Goal: Information Seeking & Learning: Learn about a topic

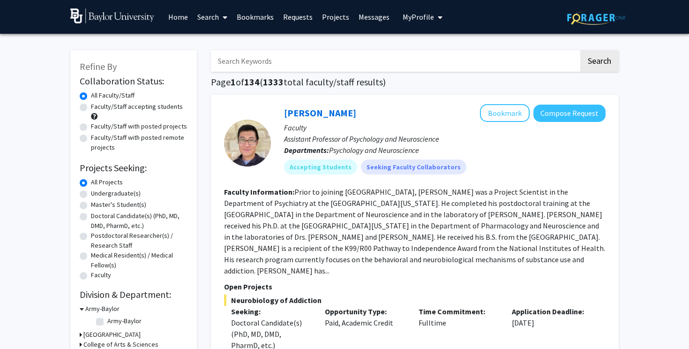
click at [420, 13] on span "My Profile" at bounding box center [418, 16] width 31 height 9
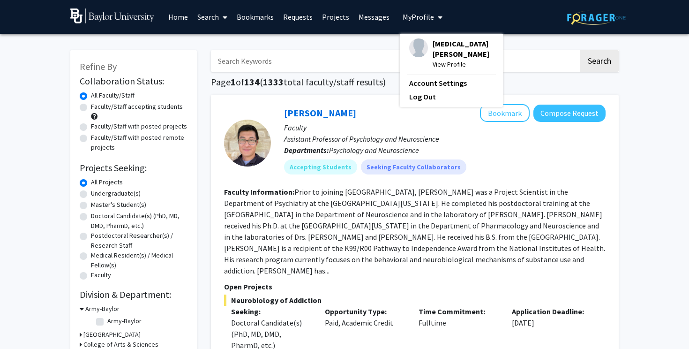
click at [439, 44] on span "[MEDICAL_DATA][PERSON_NAME]" at bounding box center [462, 48] width 61 height 21
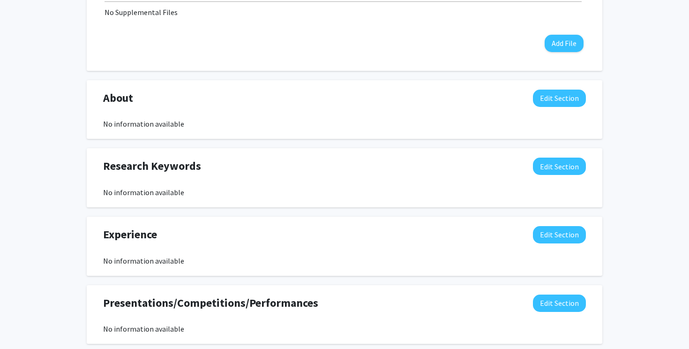
scroll to position [377, 0]
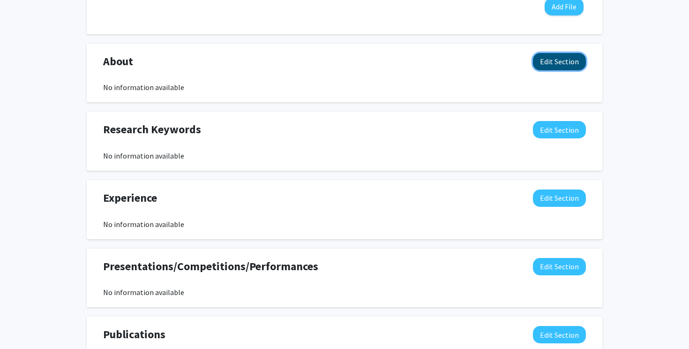
click at [570, 60] on button "Edit Section" at bounding box center [559, 61] width 53 height 17
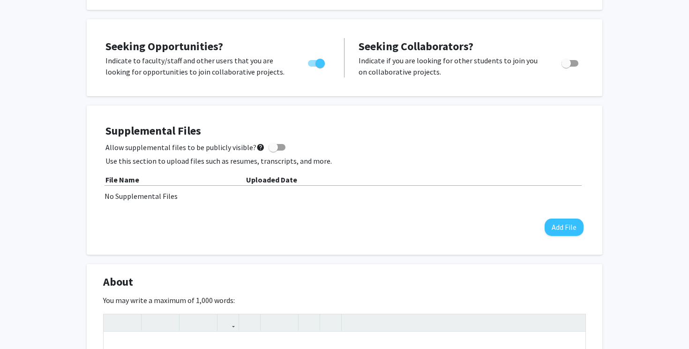
scroll to position [0, 0]
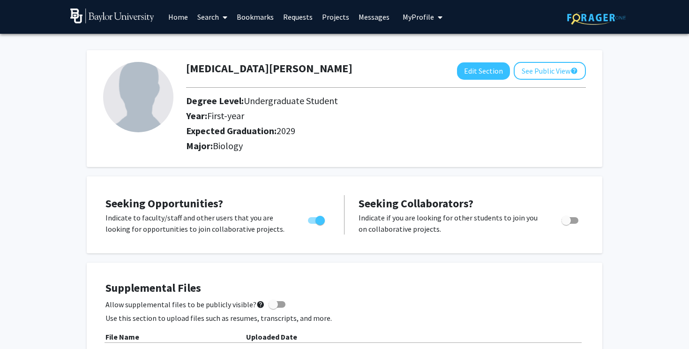
click at [174, 12] on link "Home" at bounding box center [178, 16] width 29 height 33
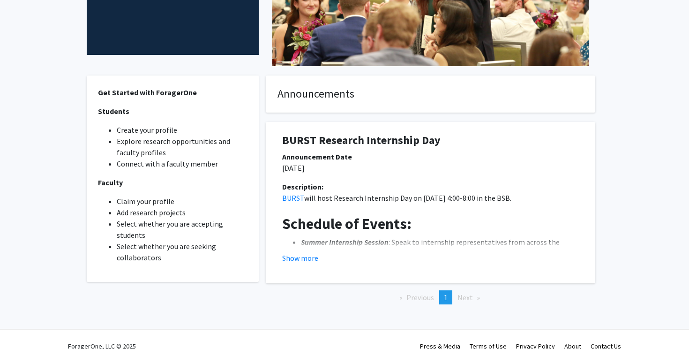
scroll to position [203, 0]
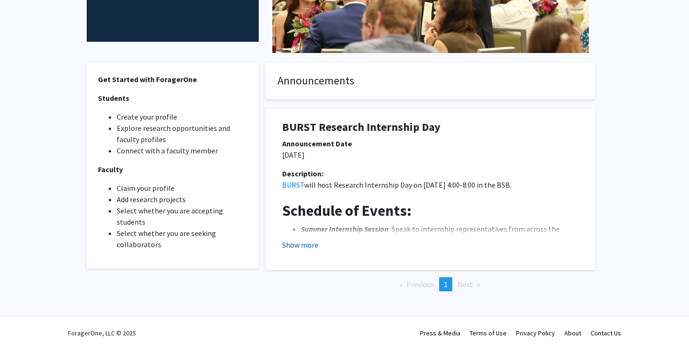
click at [306, 245] on button "Show more" at bounding box center [300, 244] width 36 height 11
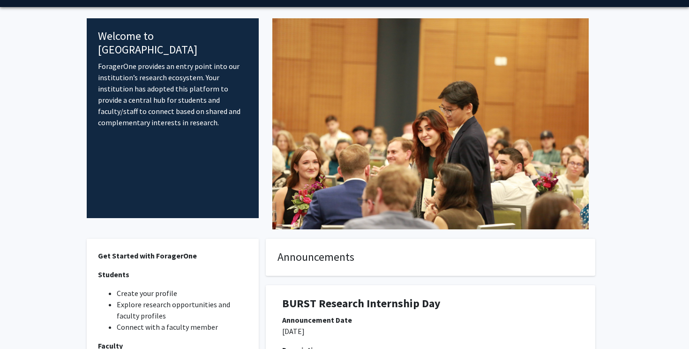
scroll to position [0, 0]
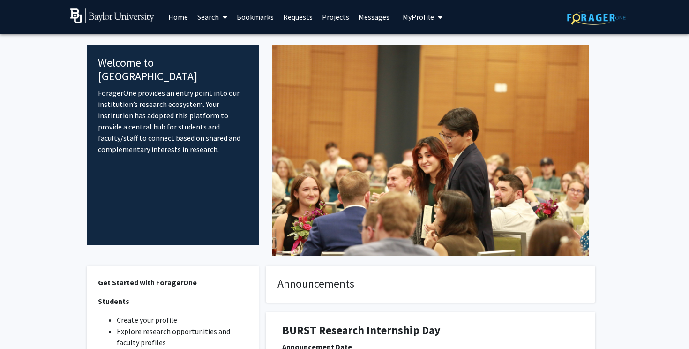
click at [368, 17] on link "Messages" at bounding box center [374, 16] width 40 height 33
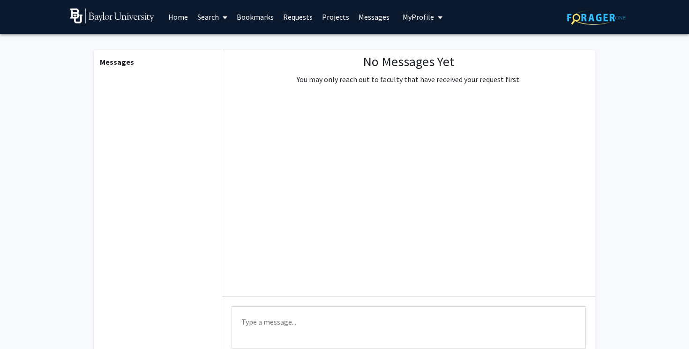
click at [323, 17] on link "Projects" at bounding box center [335, 16] width 37 height 33
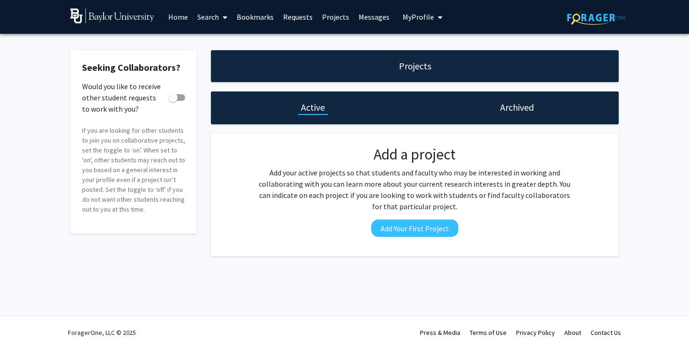
click at [295, 15] on link "Requests" at bounding box center [297, 16] width 39 height 33
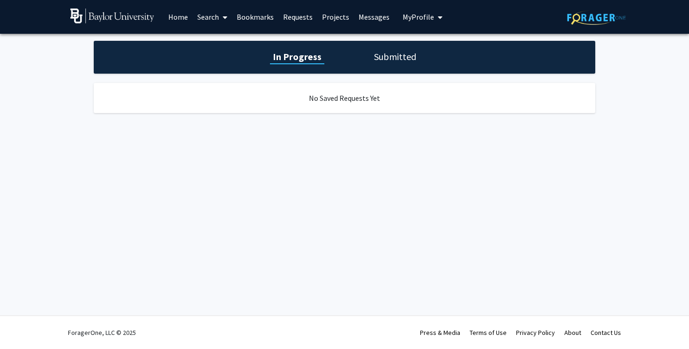
click at [256, 16] on link "Bookmarks" at bounding box center [255, 16] width 46 height 33
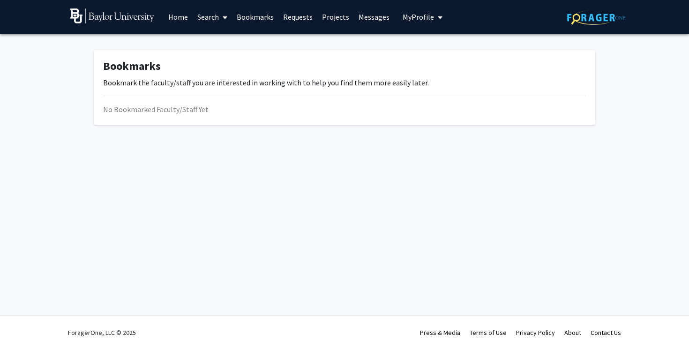
click at [207, 16] on link "Search" at bounding box center [212, 16] width 39 height 33
click at [220, 43] on span "Faculty/Staff" at bounding box center [227, 43] width 69 height 19
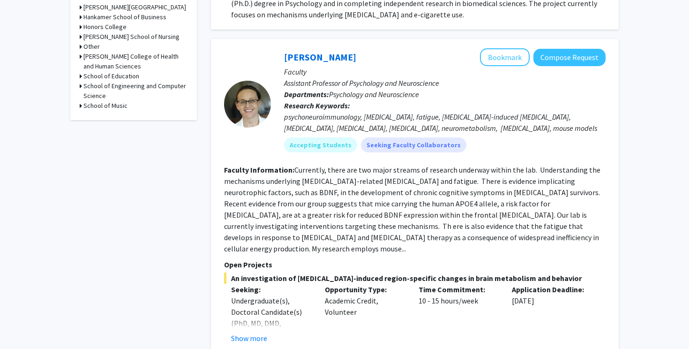
scroll to position [370, 0]
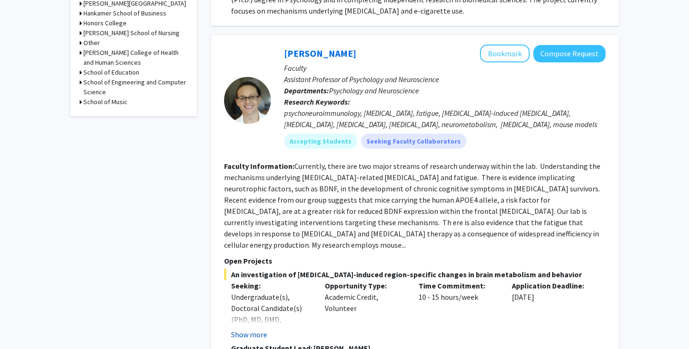
click at [261, 328] on button "Show more" at bounding box center [249, 333] width 36 height 11
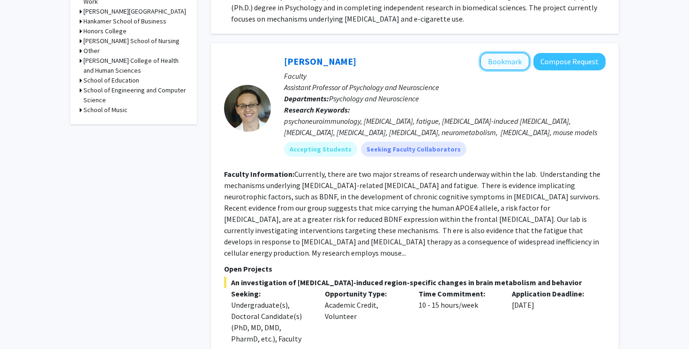
click at [512, 52] on button "Bookmark" at bounding box center [505, 61] width 50 height 18
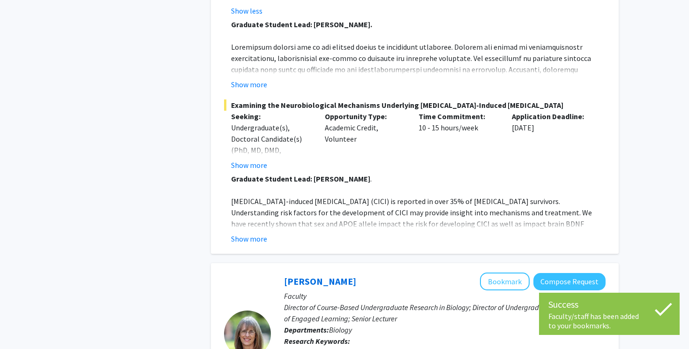
scroll to position [706, 0]
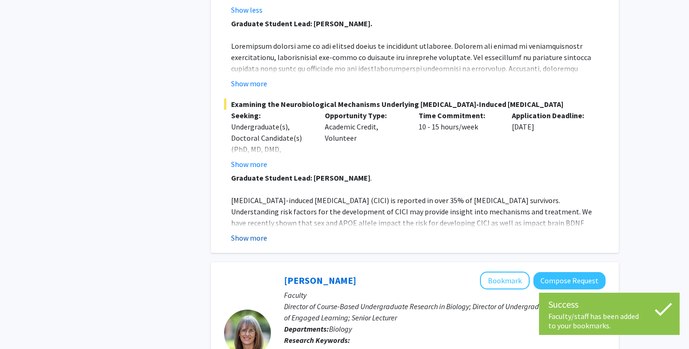
click at [251, 232] on button "Show more" at bounding box center [249, 237] width 36 height 11
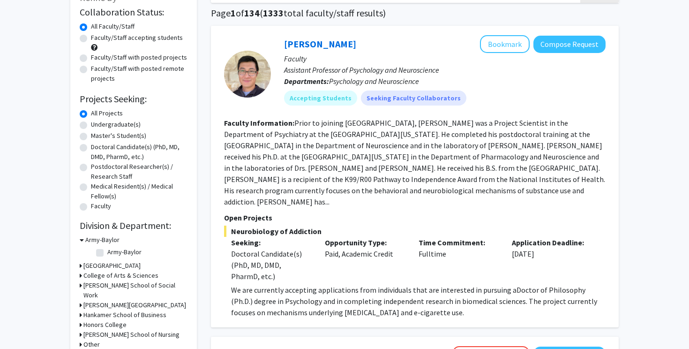
scroll to position [72, 0]
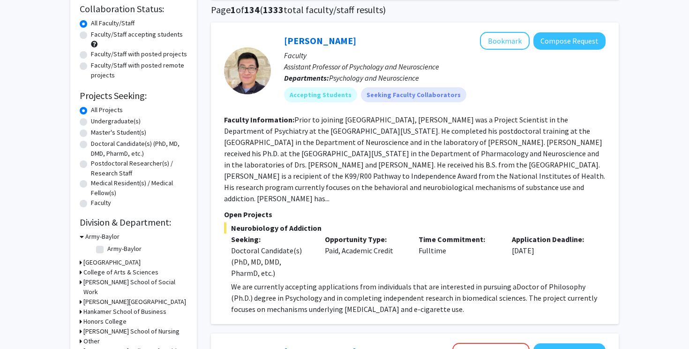
click at [114, 121] on label "Undergraduate(s)" at bounding box center [116, 121] width 50 height 10
click at [97, 121] on input "Undergraduate(s)" at bounding box center [94, 119] width 6 height 6
radio input "true"
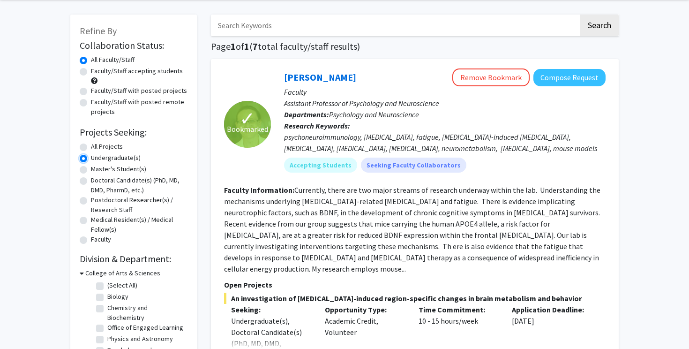
scroll to position [36, 0]
click at [110, 146] on label "All Projects" at bounding box center [107, 146] width 32 height 10
click at [97, 146] on input "All Projects" at bounding box center [94, 144] width 6 height 6
radio input "true"
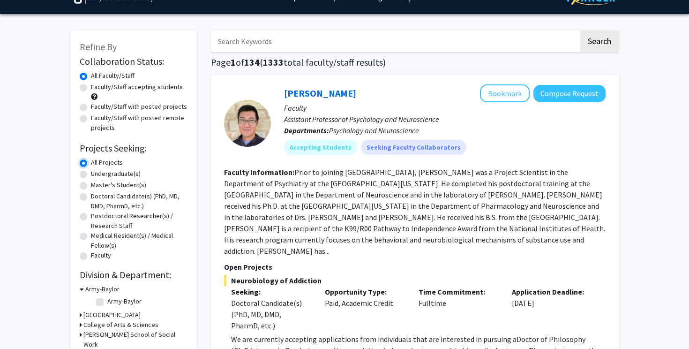
scroll to position [20, 0]
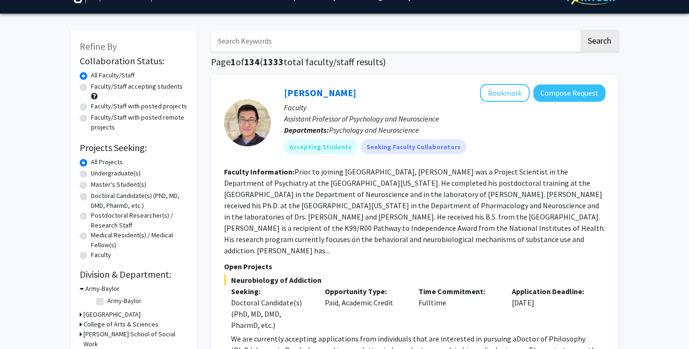
click at [120, 87] on label "Faculty/Staff accepting students" at bounding box center [137, 87] width 92 height 10
click at [97, 87] on input "Faculty/Staff accepting students" at bounding box center [94, 85] width 6 height 6
radio input "true"
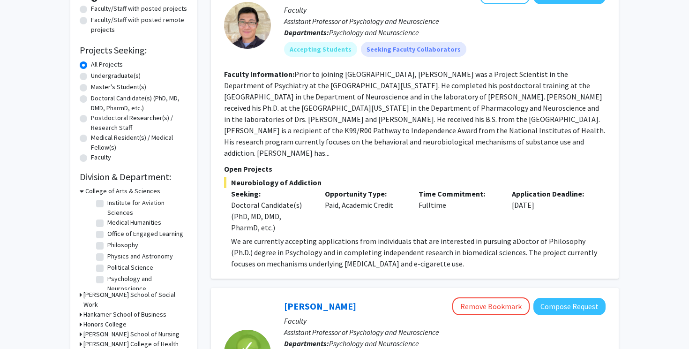
scroll to position [130, 0]
click at [128, 265] on label "Psychology and Neuroscience" at bounding box center [146, 275] width 78 height 20
click at [113, 265] on input "Psychology and Neuroscience" at bounding box center [110, 268] width 6 height 6
checkbox input "true"
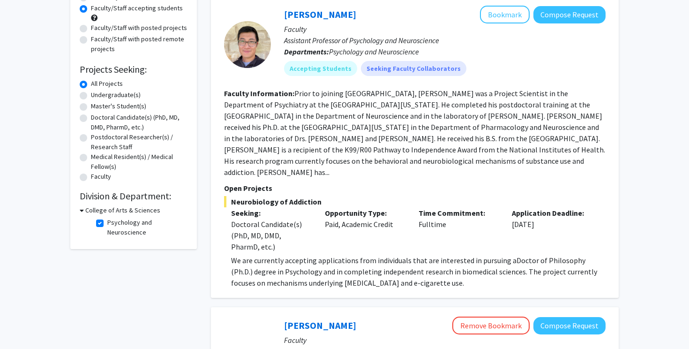
scroll to position [112, 0]
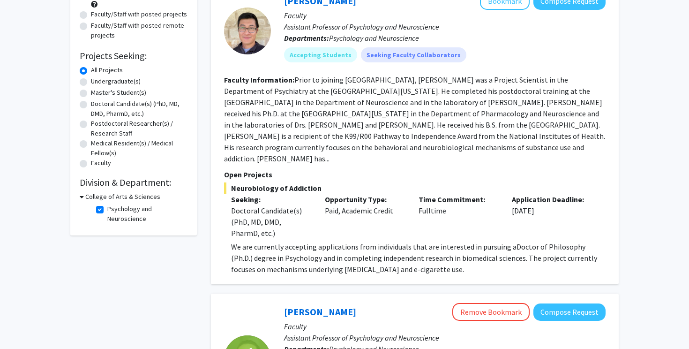
click at [107, 208] on label "Psychology and Neuroscience" at bounding box center [146, 214] width 78 height 20
click at [107, 208] on input "Psychology and Neuroscience" at bounding box center [110, 207] width 6 height 6
checkbox input "false"
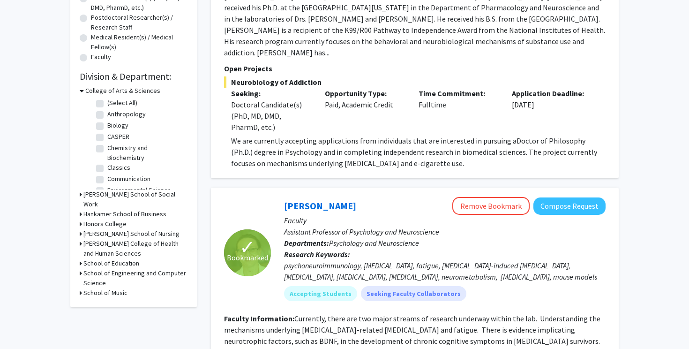
click at [116, 126] on label "Biology" at bounding box center [117, 125] width 21 height 10
click at [113, 126] on input "Biology" at bounding box center [110, 123] width 6 height 6
checkbox input "true"
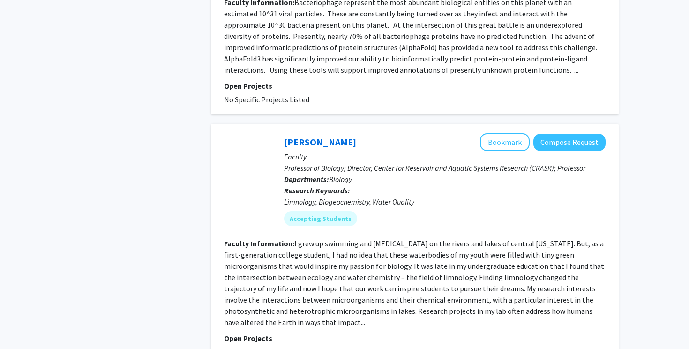
scroll to position [3400, 0]
